Goal: Check status: Check status

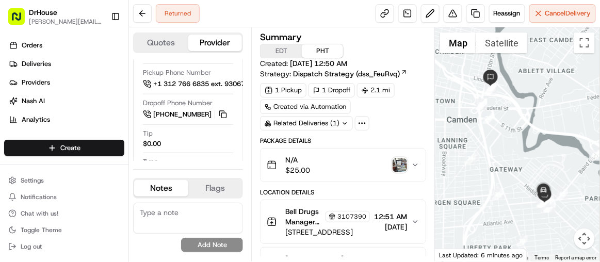
scroll to position [485, 0]
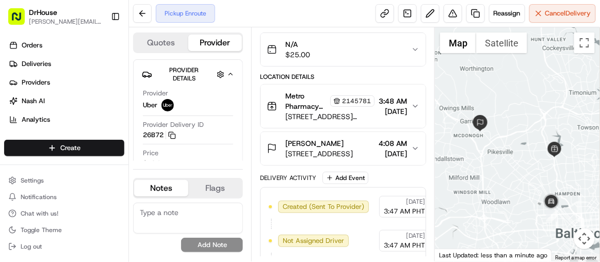
scroll to position [216, 0]
